Goal: Task Accomplishment & Management: Manage account settings

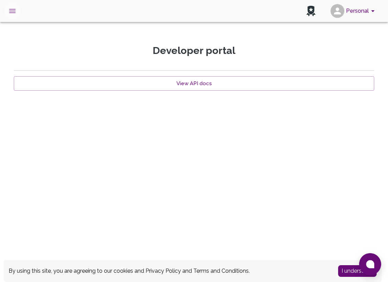
click at [11, 8] on icon "open drawer" at bounding box center [12, 11] width 8 height 8
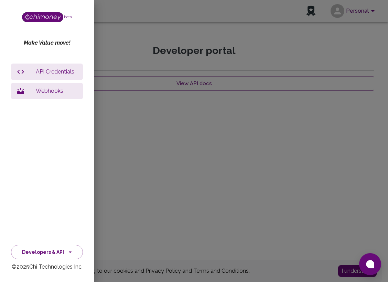
click at [268, 11] on div at bounding box center [194, 141] width 388 height 282
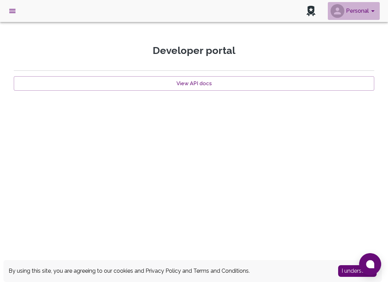
click at [268, 11] on icon "account of current user" at bounding box center [372, 11] width 3 height 2
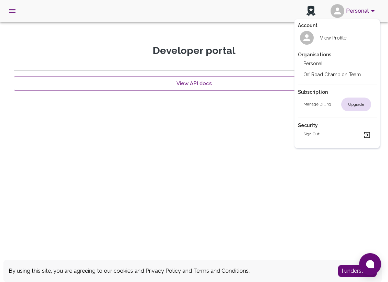
click at [13, 12] on div at bounding box center [194, 141] width 388 height 282
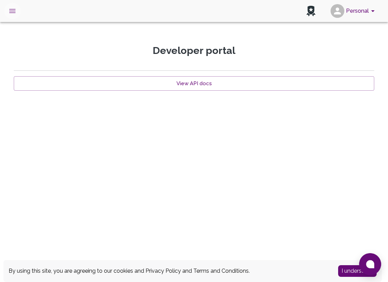
click at [12, 11] on icon "open drawer" at bounding box center [12, 11] width 8 height 8
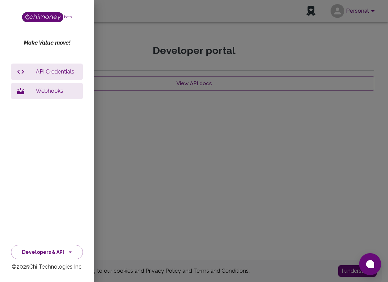
click at [36, 16] on img at bounding box center [42, 17] width 41 height 10
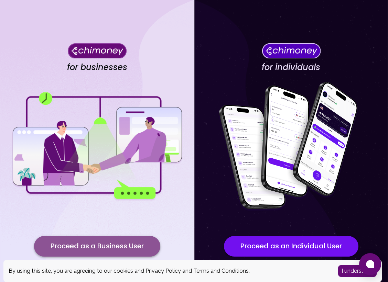
click at [102, 247] on button "Proceed as a Business User" at bounding box center [97, 246] width 126 height 21
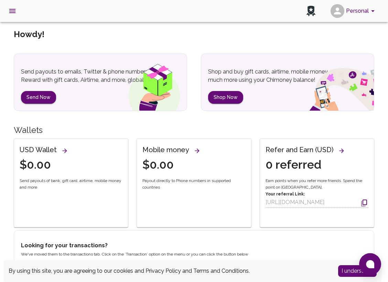
scroll to position [19, 0]
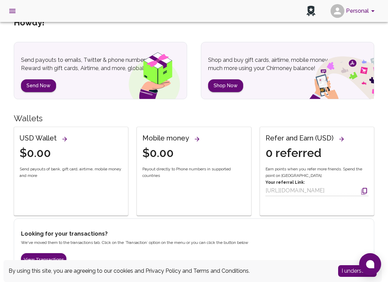
click at [351, 270] on button "I understand" at bounding box center [357, 272] width 39 height 12
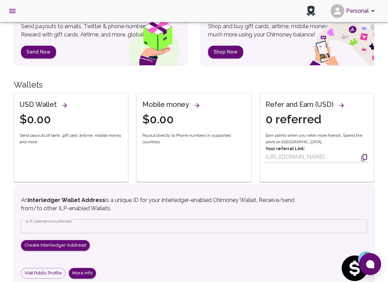
scroll to position [0, 0]
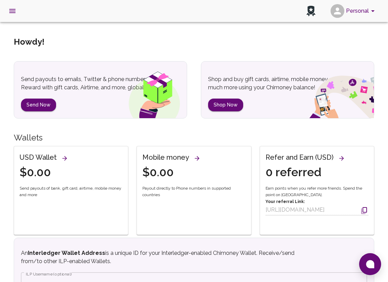
click at [365, 12] on button "Personal" at bounding box center [354, 11] width 52 height 18
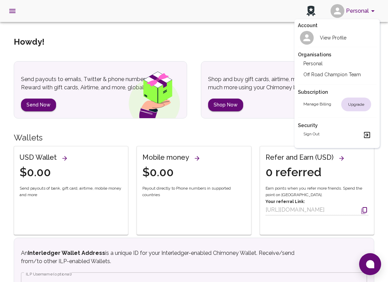
click at [13, 8] on div at bounding box center [194, 141] width 388 height 282
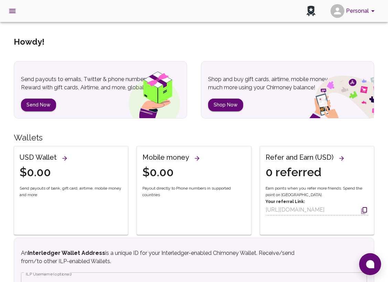
click at [12, 11] on icon "open drawer" at bounding box center [12, 11] width 8 height 8
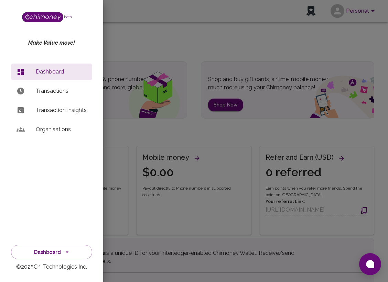
click at [52, 130] on p "Organisations" at bounding box center [61, 130] width 51 height 8
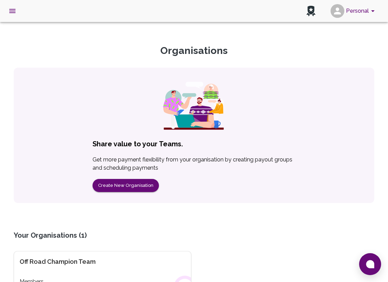
click at [78, 197] on div "Organisations Share value to your Teams. Get more payment flexibility from your…" at bounding box center [194, 169] width 377 height 249
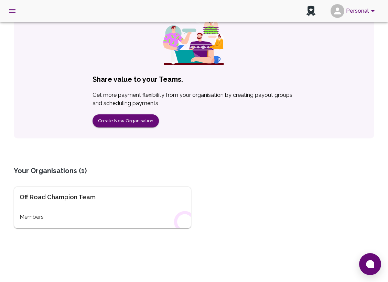
click at [70, 198] on div "Off Road Champion Team" at bounding box center [103, 198] width 166 height 10
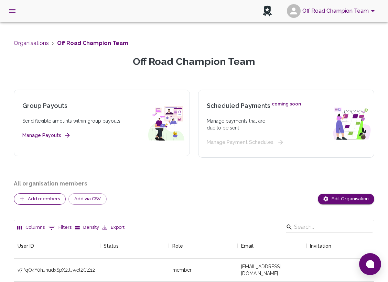
click at [46, 198] on button "Add members" at bounding box center [40, 199] width 52 height 11
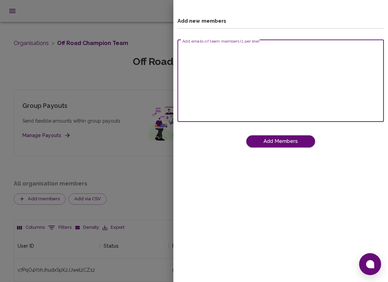
click at [225, 45] on div "Add emails of team members (1 per line) x Add emails of team members (1 per lin…" at bounding box center [281, 81] width 206 height 83
paste textarea "[EMAIL_ADDRESS][DOMAIN_NAME]"
type textarea "[EMAIL_ADDRESS][DOMAIN_NAME] [EMAIL_ADDRESS][DOMAIN_NAME]"
click at [292, 141] on button "Add Members" at bounding box center [280, 142] width 69 height 12
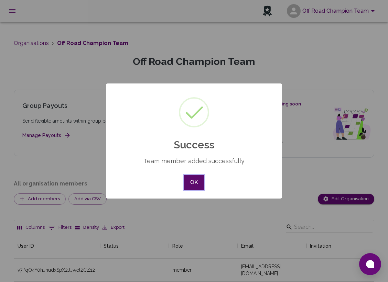
click at [192, 185] on button "OK" at bounding box center [194, 182] width 20 height 15
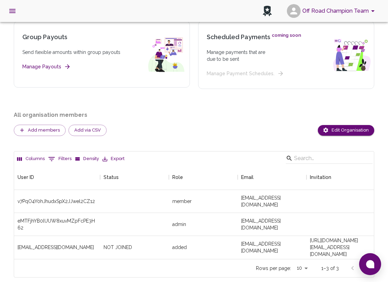
scroll to position [86, 0]
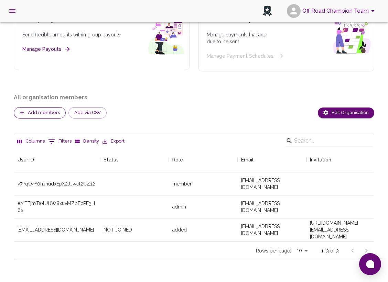
click at [43, 113] on button "Add members" at bounding box center [40, 112] width 52 height 11
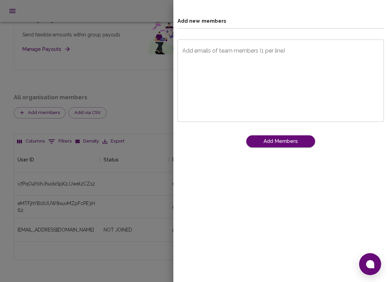
click at [232, 51] on div "Add emails of team members (1 per line) x Add emails of team members (1 per lin…" at bounding box center [281, 81] width 206 height 83
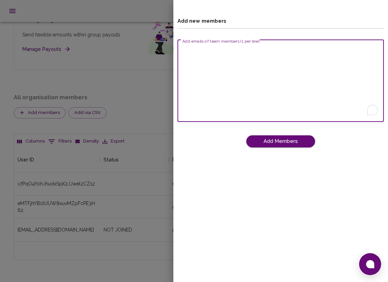
click at [232, 51] on textarea "Add emails of team members (1 per line)" at bounding box center [280, 80] width 197 height 71
paste textarea "[EMAIL_ADDRESS][DOMAIN_NAME]"
type textarea "[EMAIL_ADDRESS][DOMAIN_NAME]"
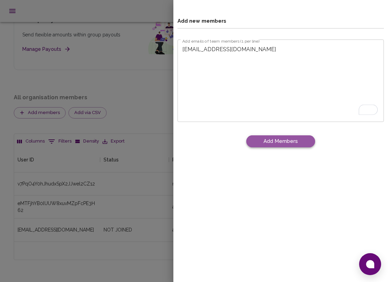
click at [278, 142] on button "Add Members" at bounding box center [280, 142] width 69 height 12
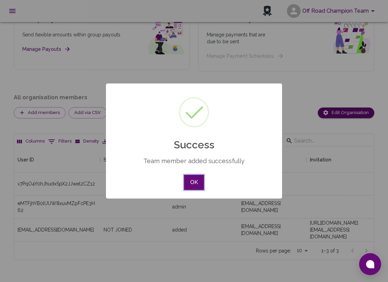
click at [195, 183] on button "OK" at bounding box center [194, 182] width 20 height 15
